Goal: Find specific page/section: Find specific page/section

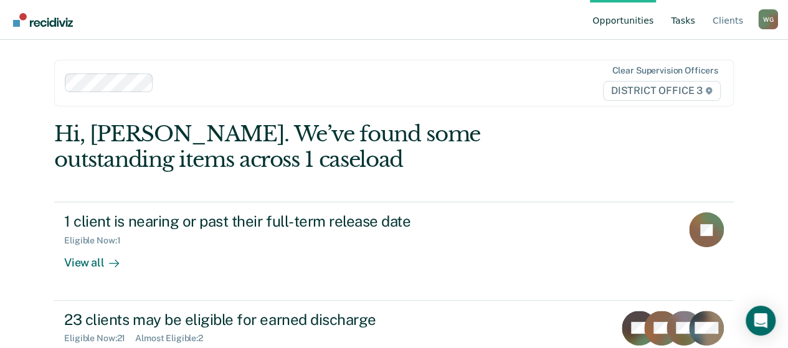
click at [689, 27] on link "Tasks" at bounding box center [683, 20] width 29 height 40
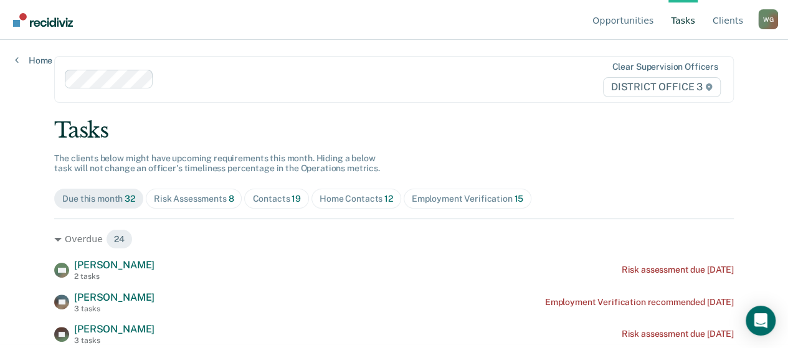
scroll to position [125, 0]
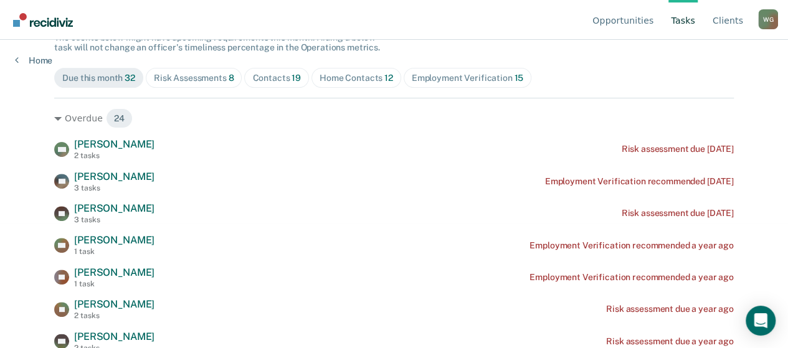
click at [331, 70] on span "Home Contacts 12" at bounding box center [357, 78] width 90 height 20
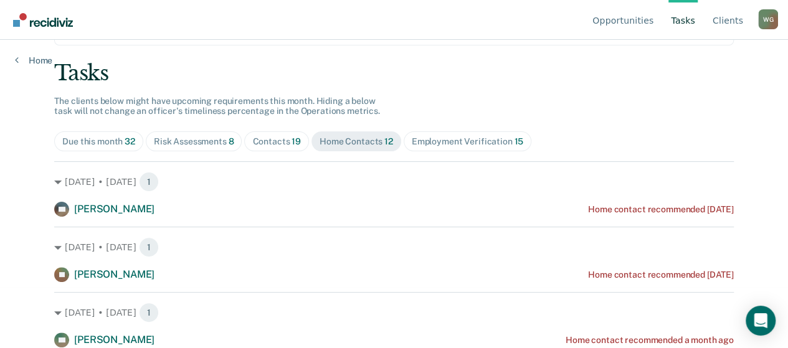
scroll to position [0, 0]
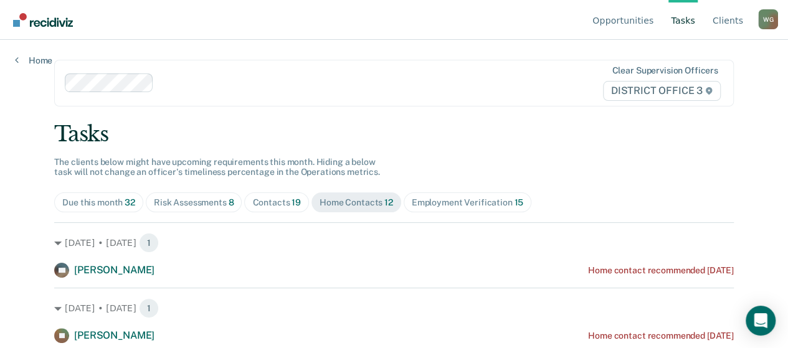
click at [277, 203] on div "Contacts 19" at bounding box center [276, 203] width 49 height 11
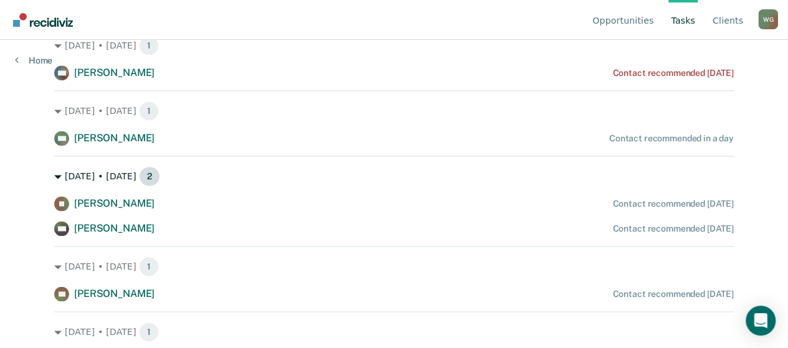
scroll to position [810, 0]
